Goal: Task Accomplishment & Management: Use online tool/utility

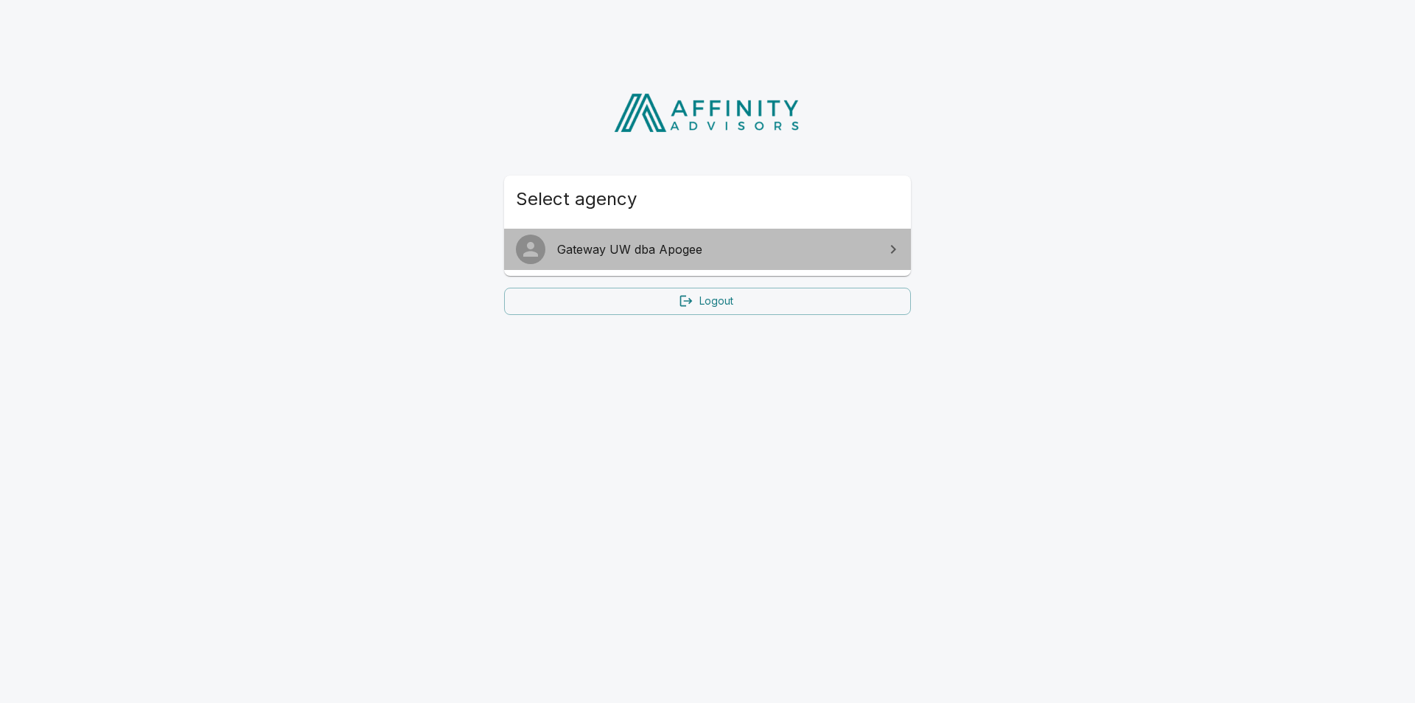
click at [660, 247] on span "Gateway UW dba Apogee" at bounding box center [716, 249] width 318 height 18
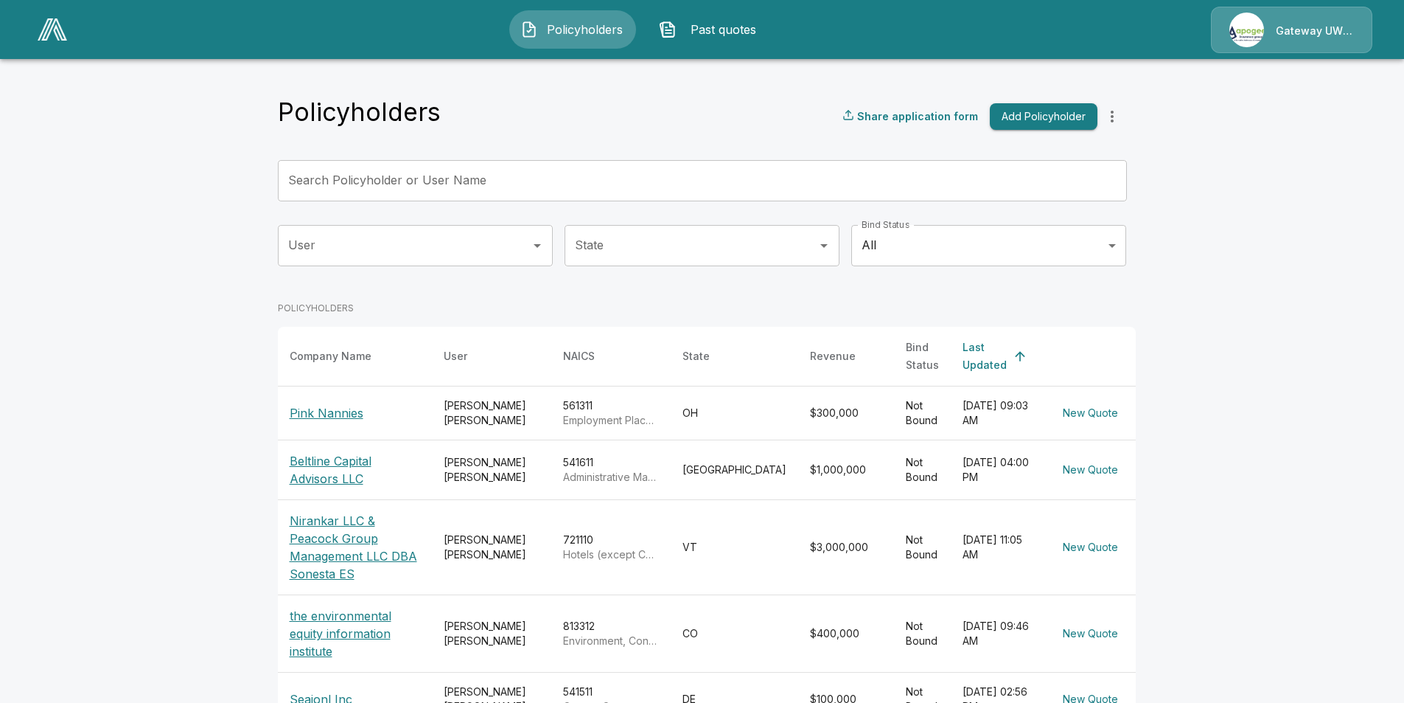
scroll to position [74, 0]
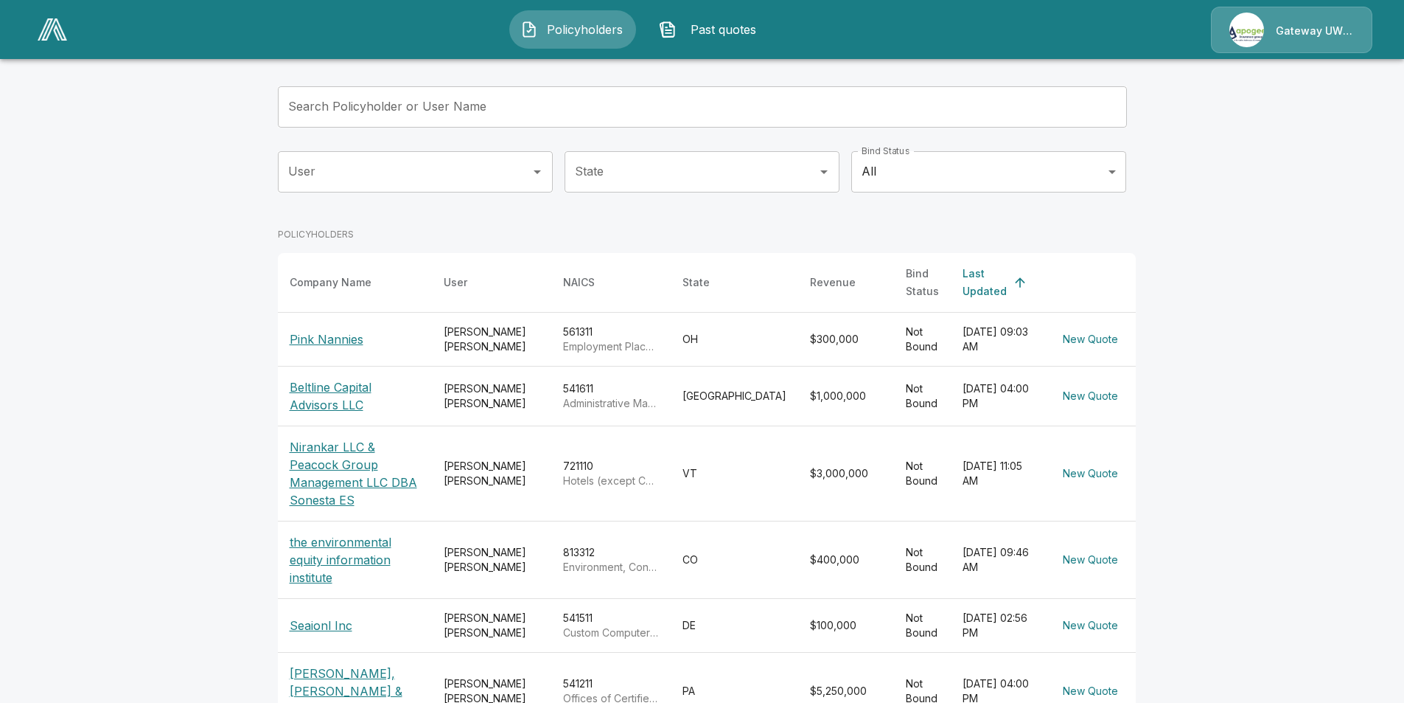
click at [344, 332] on p "Pink Nannies" at bounding box center [355, 339] width 130 height 18
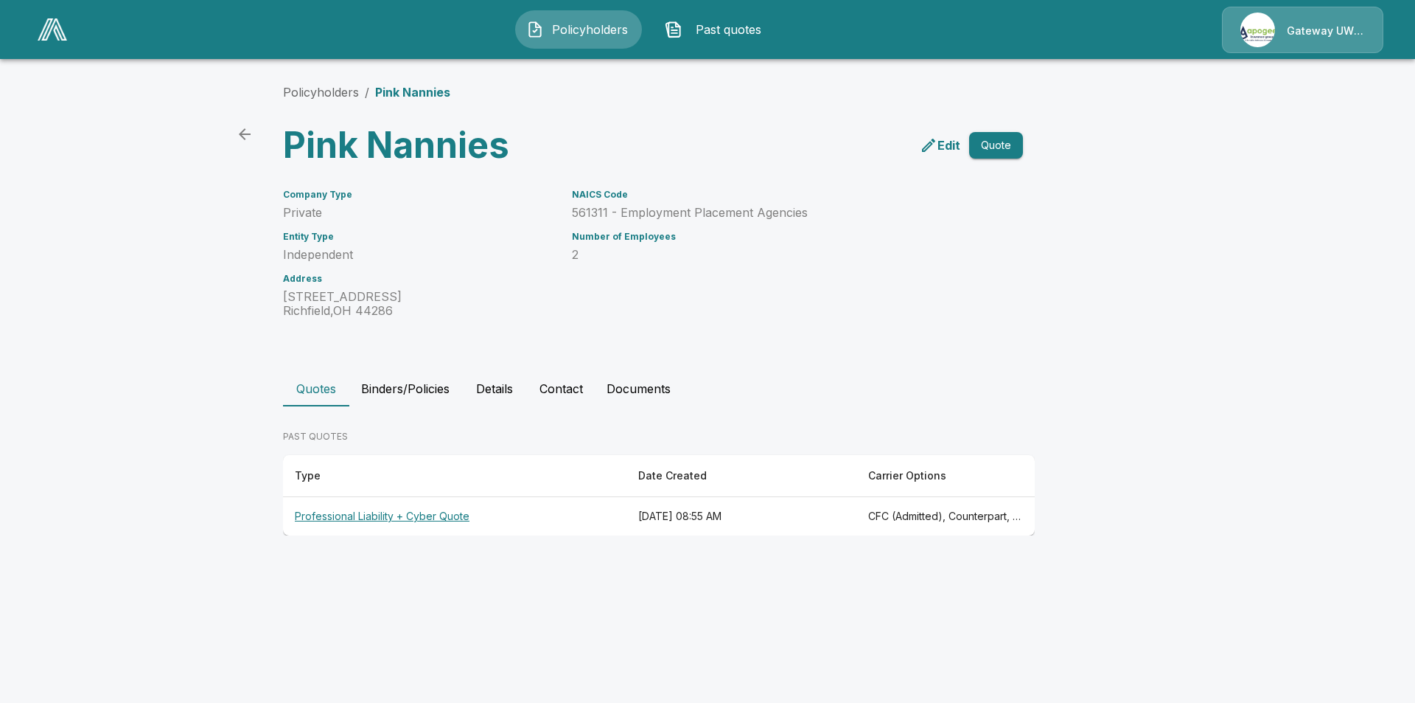
click at [857, 519] on th "August 25, 2025 at 08:55 AM" at bounding box center [742, 516] width 230 height 39
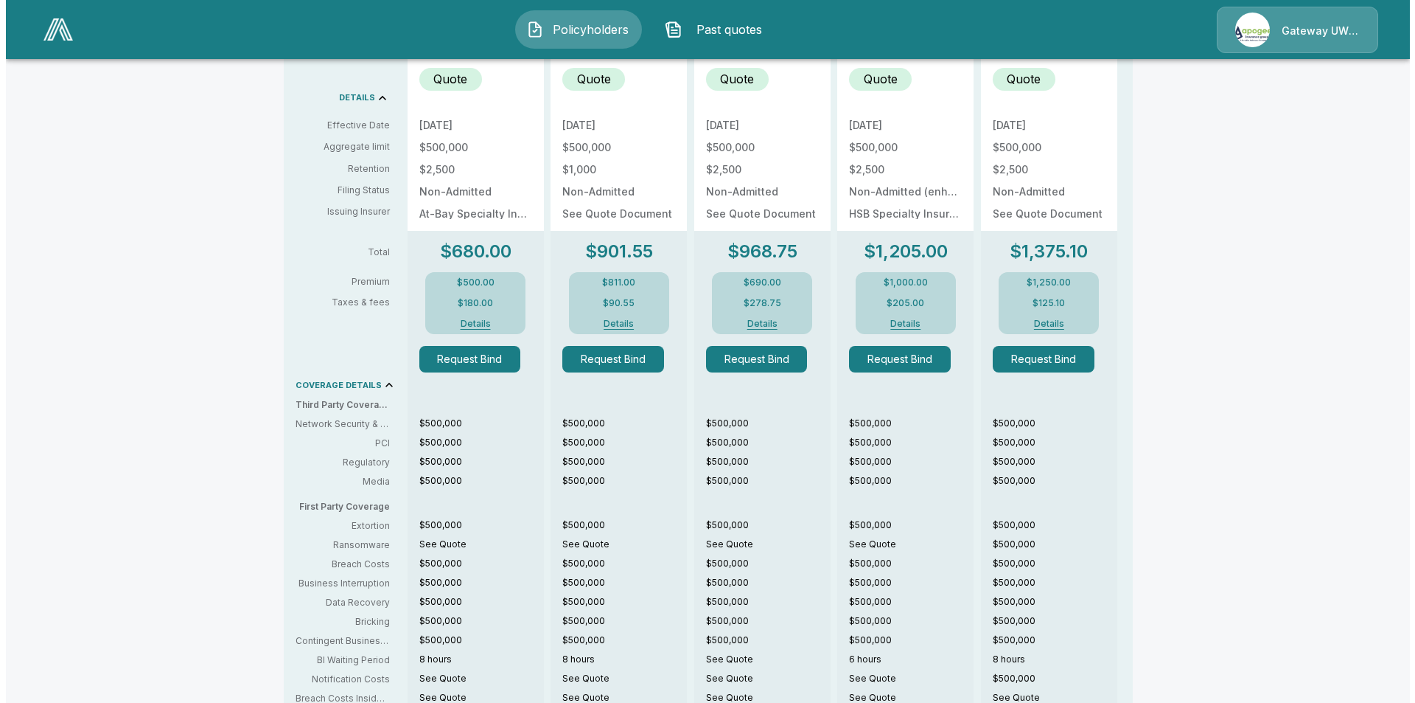
scroll to position [147, 0]
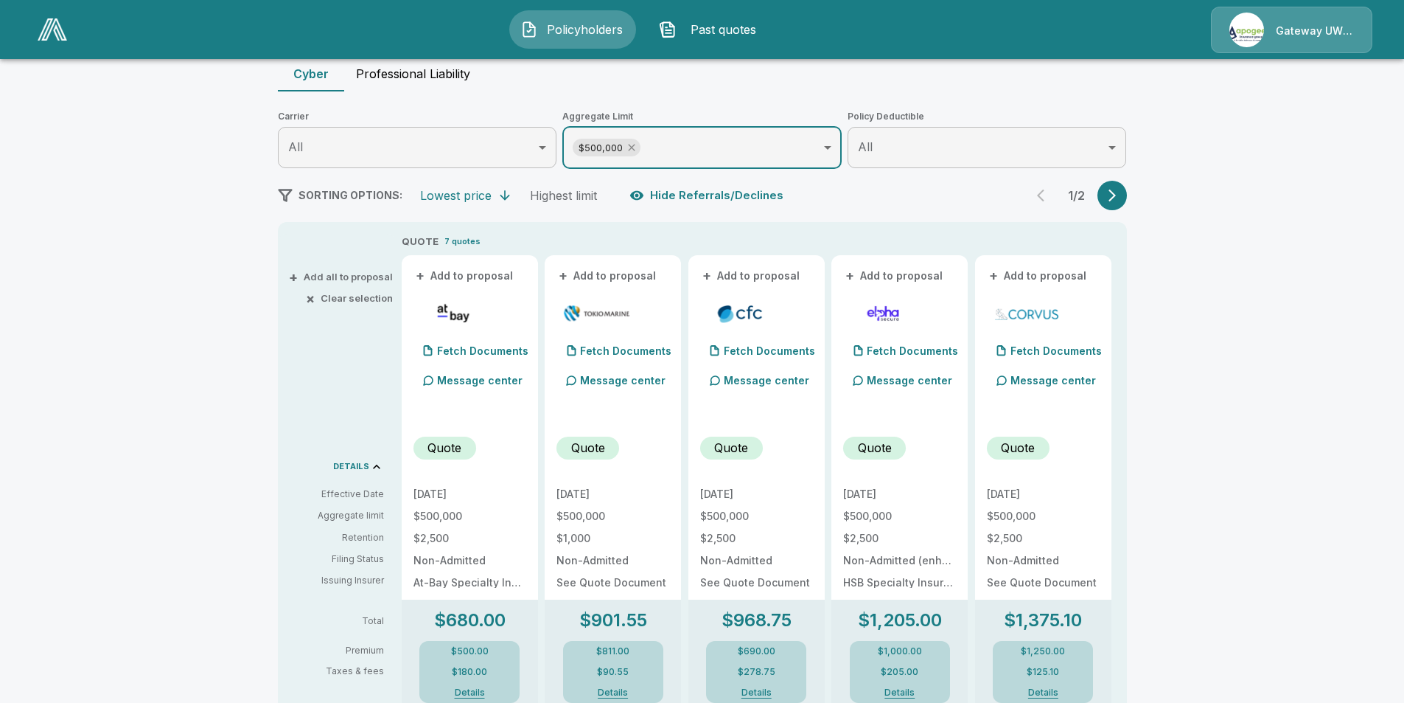
click at [638, 148] on icon at bounding box center [632, 148] width 12 height 12
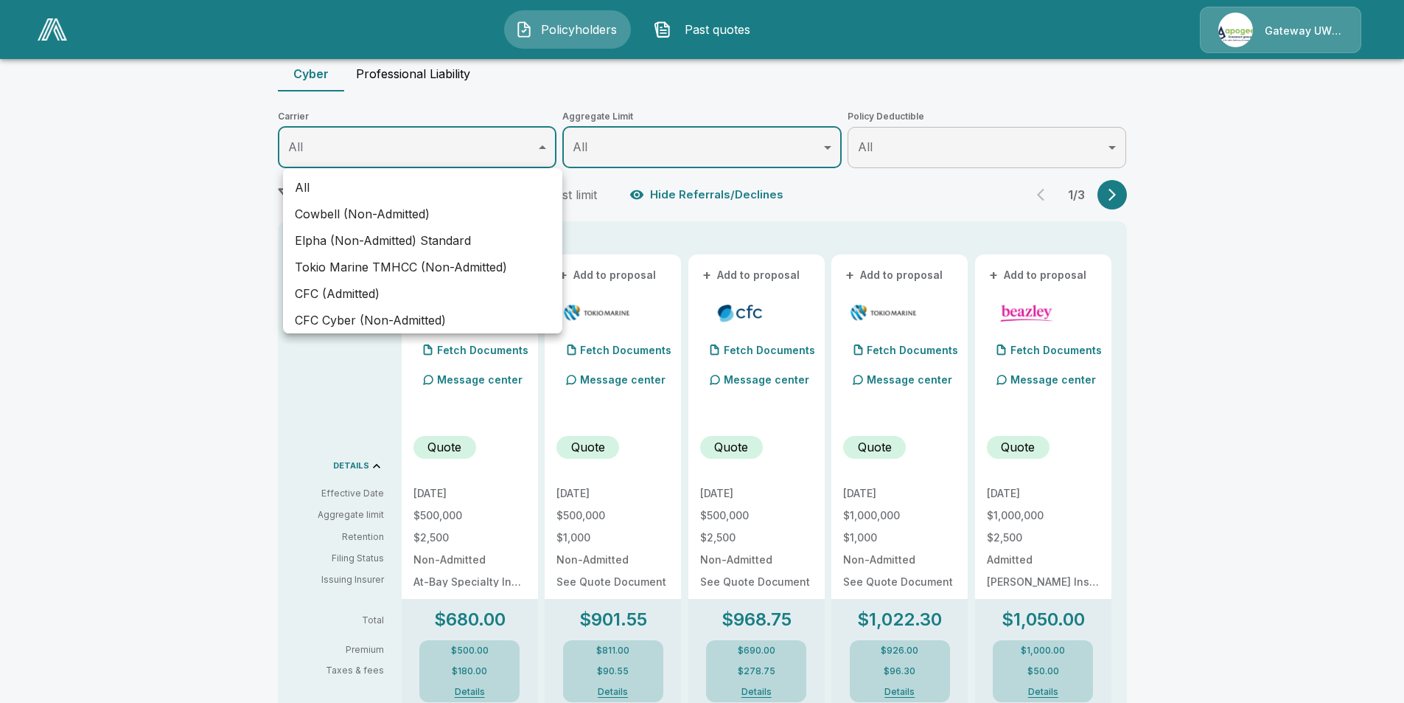
click at [460, 148] on body "Policyholders Past quotes Gateway UW dba Apogee Policyholders / Pink Nannies / …" at bounding box center [702, 593] width 1404 height 1481
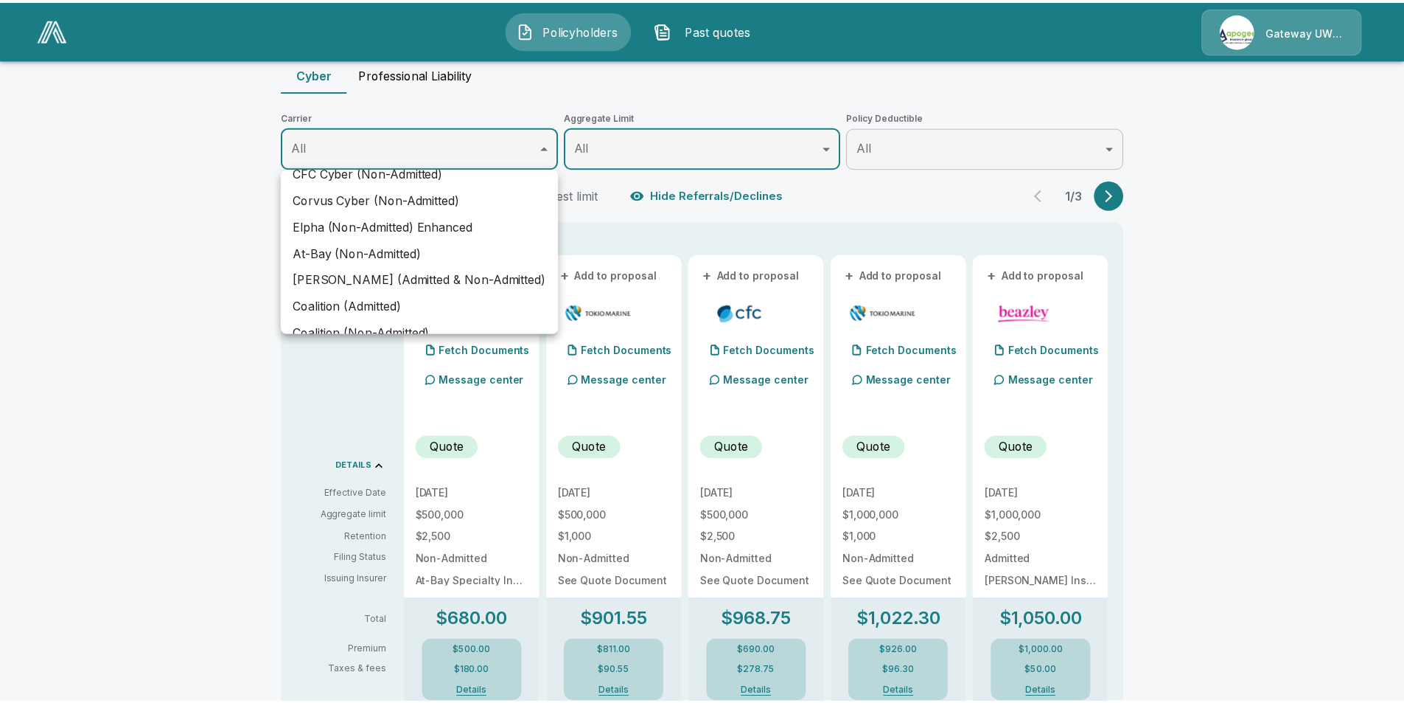
scroll to position [165, 0]
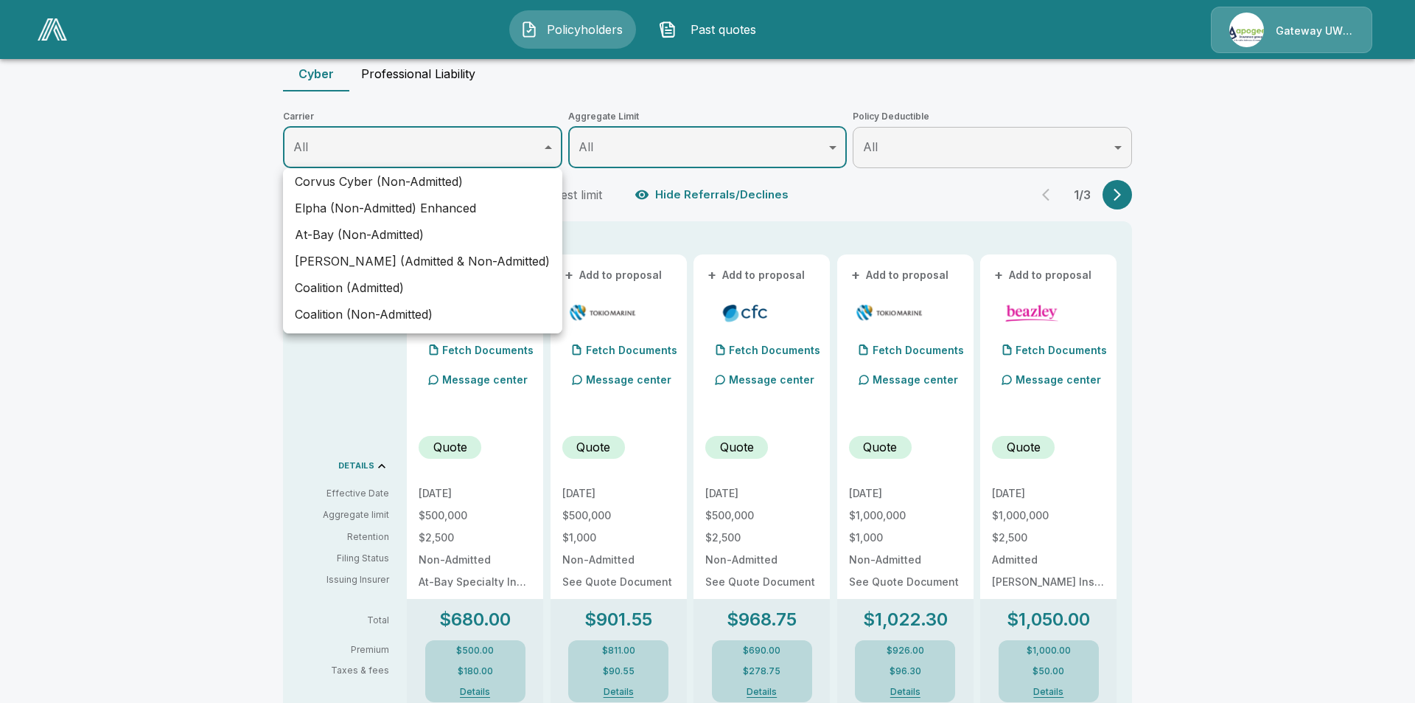
click at [449, 74] on div at bounding box center [707, 351] width 1415 height 703
click at [449, 74] on div "All Cowbell (Non-Admitted) Elpha (Non-Admitted) Standard Tokio Marine TMHCC (No…" at bounding box center [702, 351] width 1404 height 703
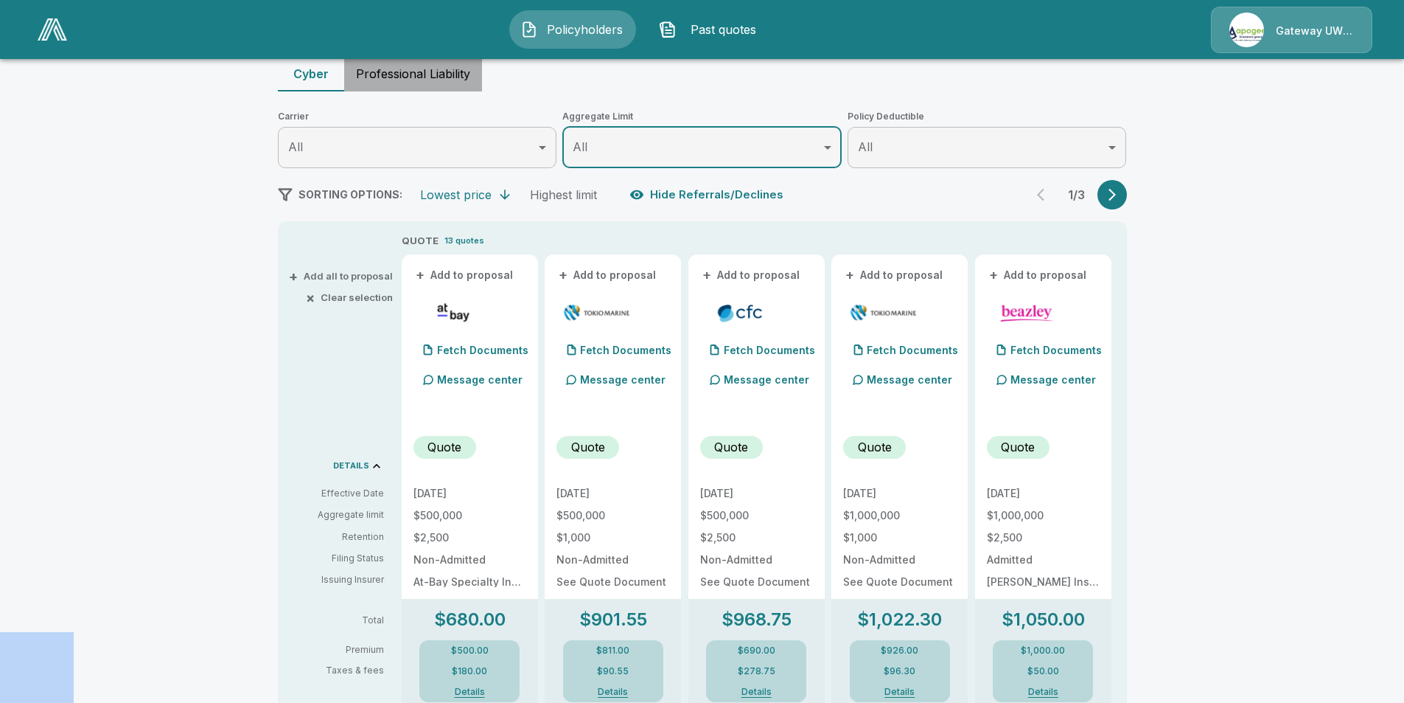
click at [449, 74] on button "Professional Liability" at bounding box center [413, 73] width 138 height 35
type input "*******"
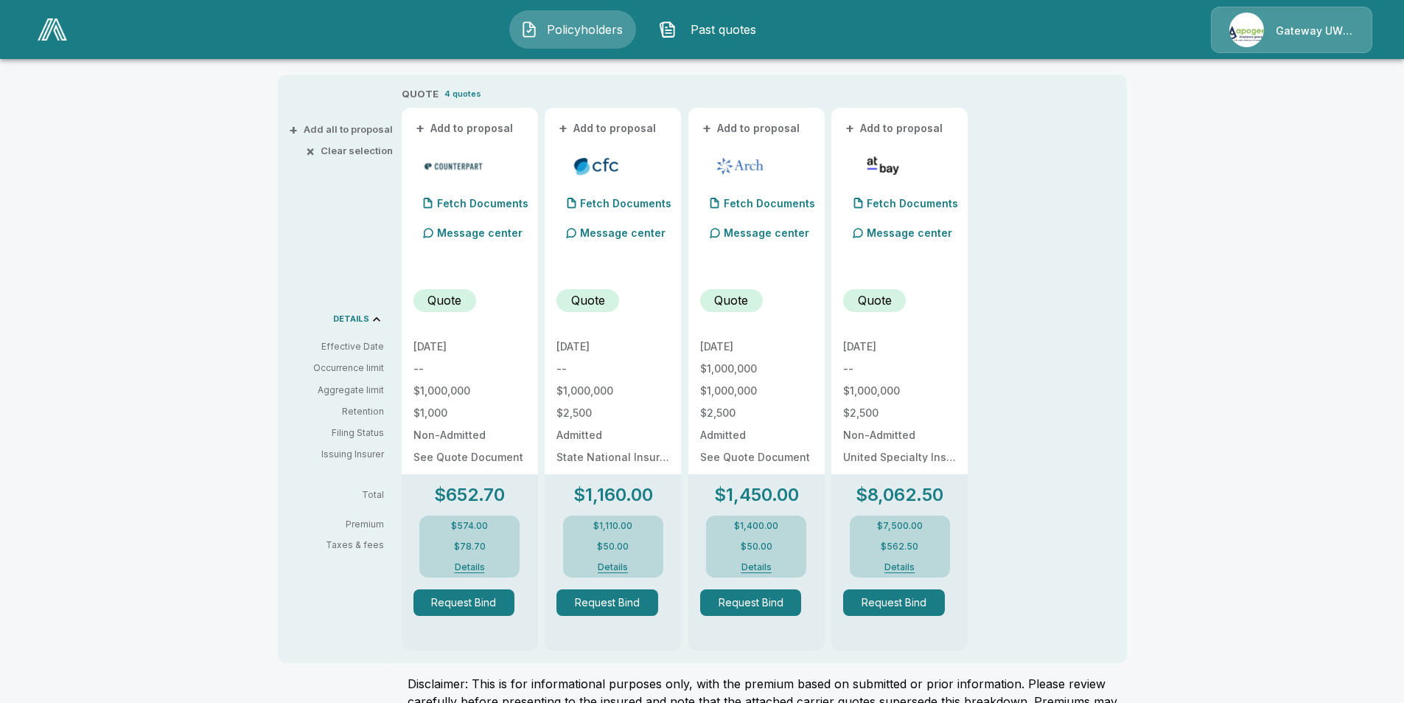
scroll to position [0, 0]
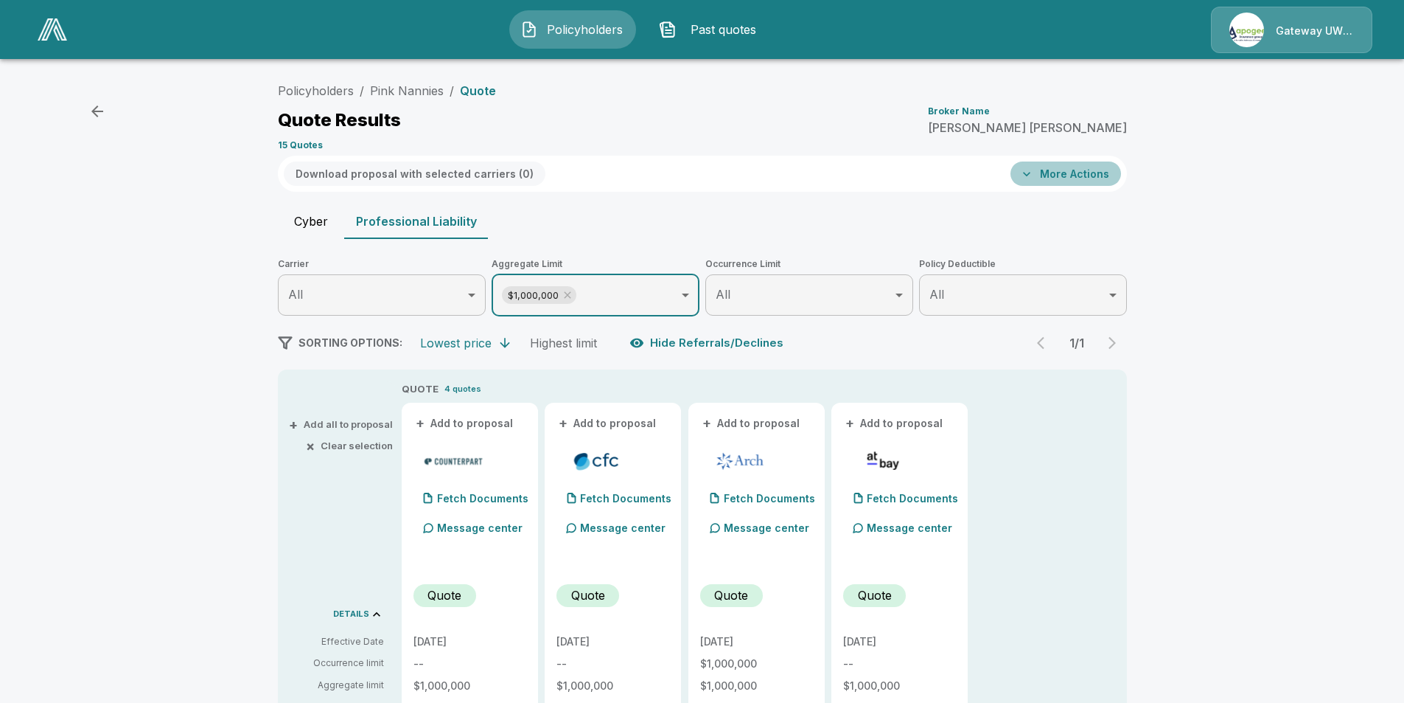
click at [1059, 176] on button "More Actions" at bounding box center [1066, 173] width 111 height 24
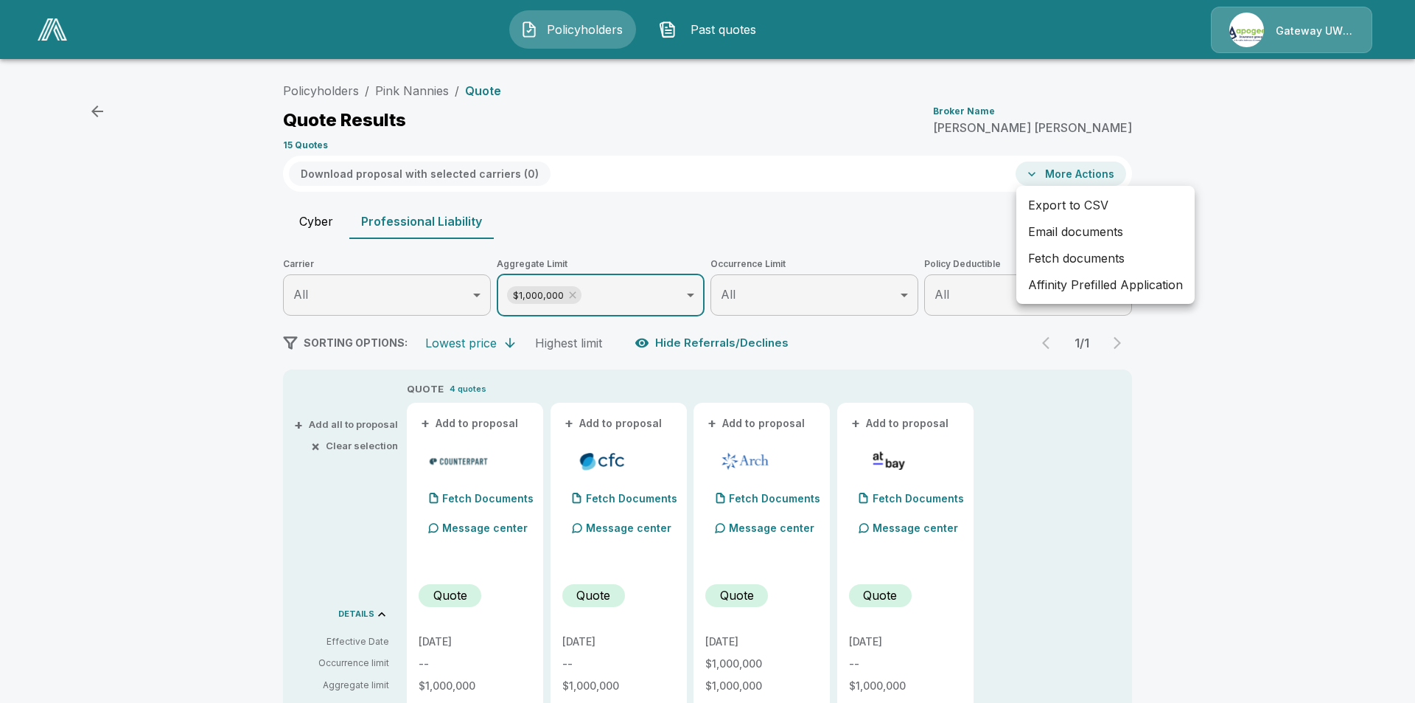
click at [1053, 231] on li "Email documents" at bounding box center [1106, 231] width 178 height 27
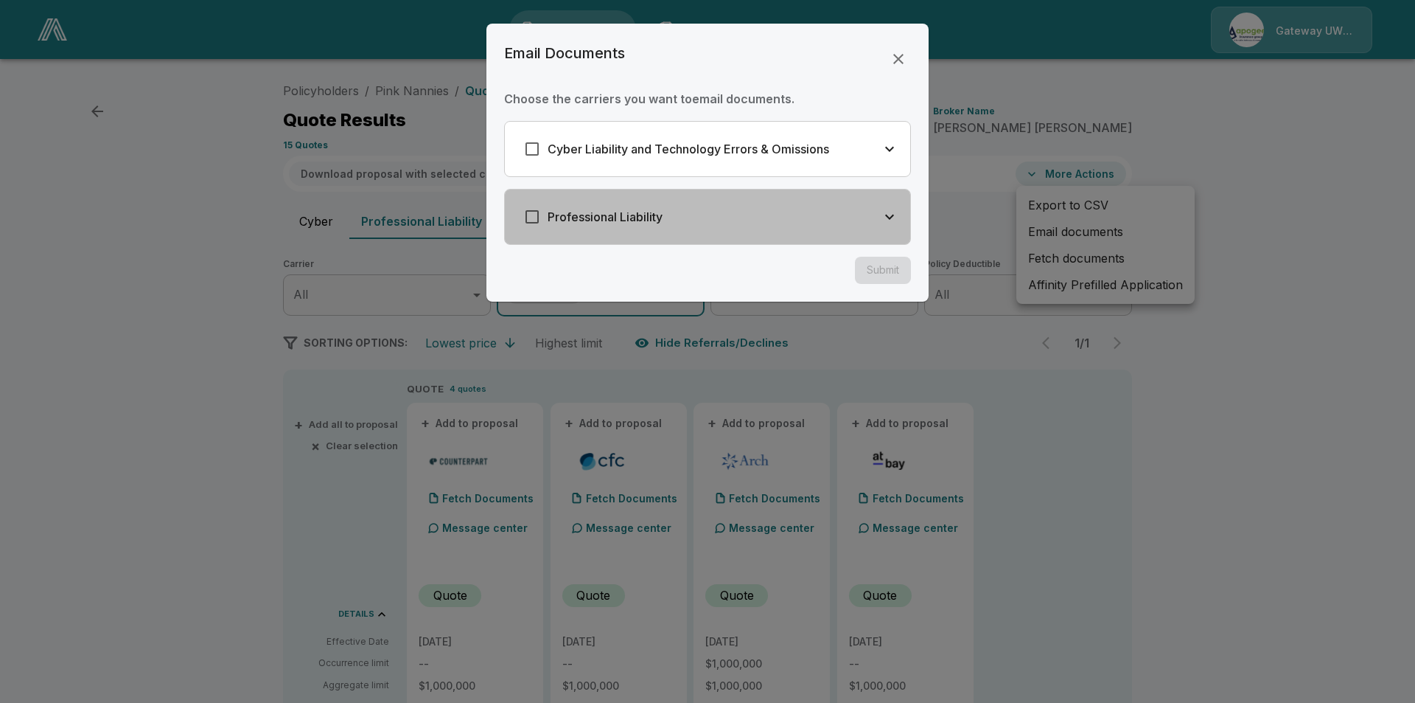
click at [700, 206] on div "Professional Liability" at bounding box center [707, 216] width 405 height 55
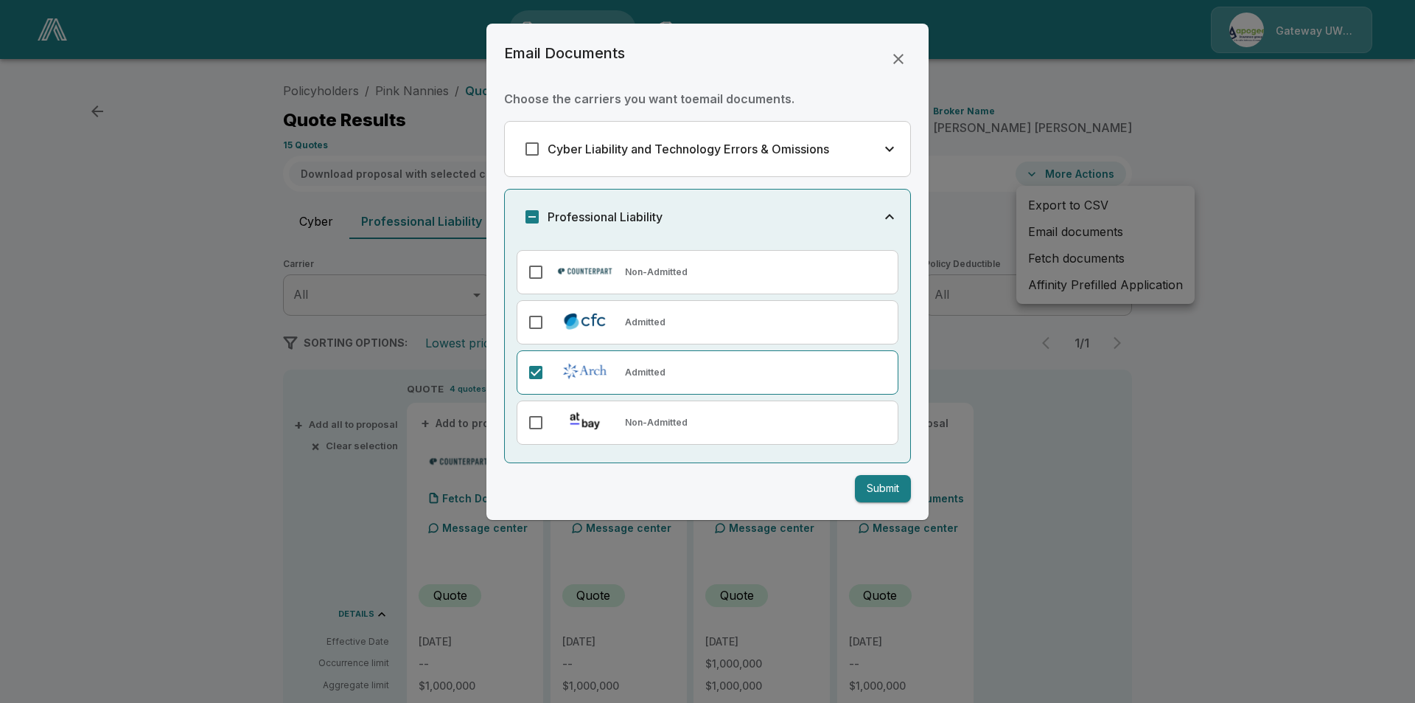
click at [893, 491] on button "Submit" at bounding box center [883, 488] width 56 height 27
